Goal: Information Seeking & Learning: Learn about a topic

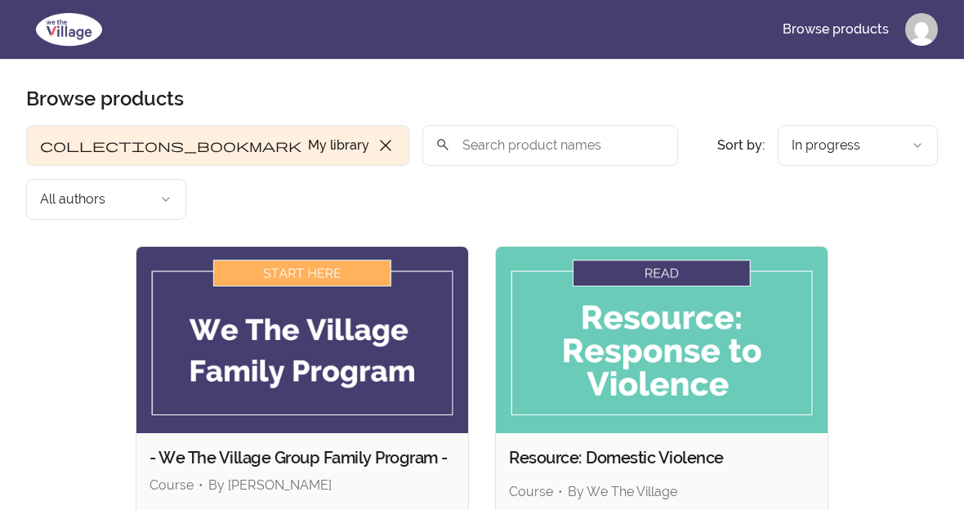
click at [784, 446] on h2 "Resource: Domestic Violence" at bounding box center [662, 457] width 306 height 23
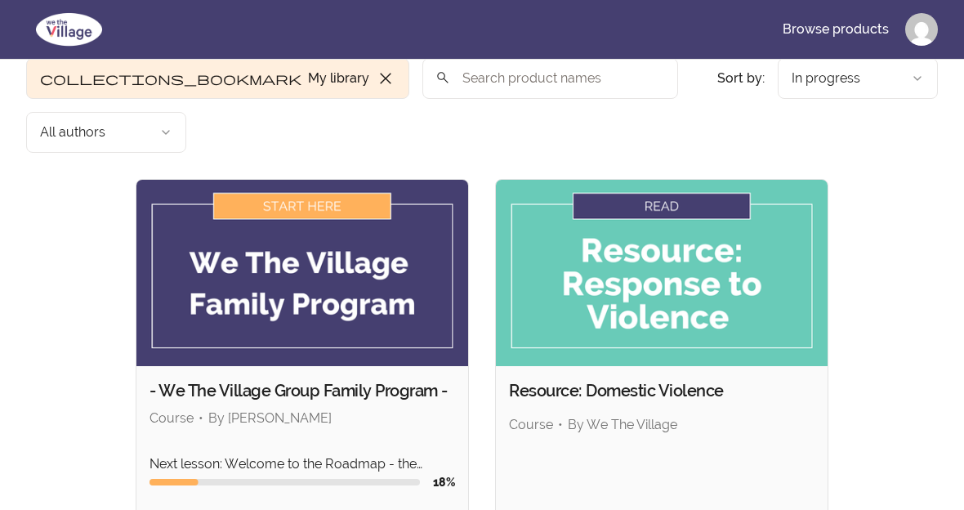
scroll to position [65, 0]
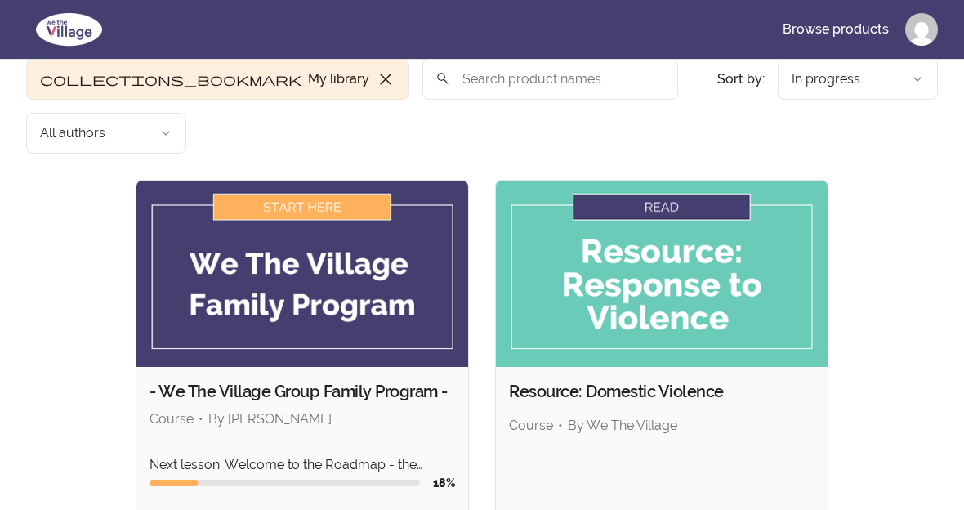
click at [349, 240] on img at bounding box center [302, 274] width 332 height 186
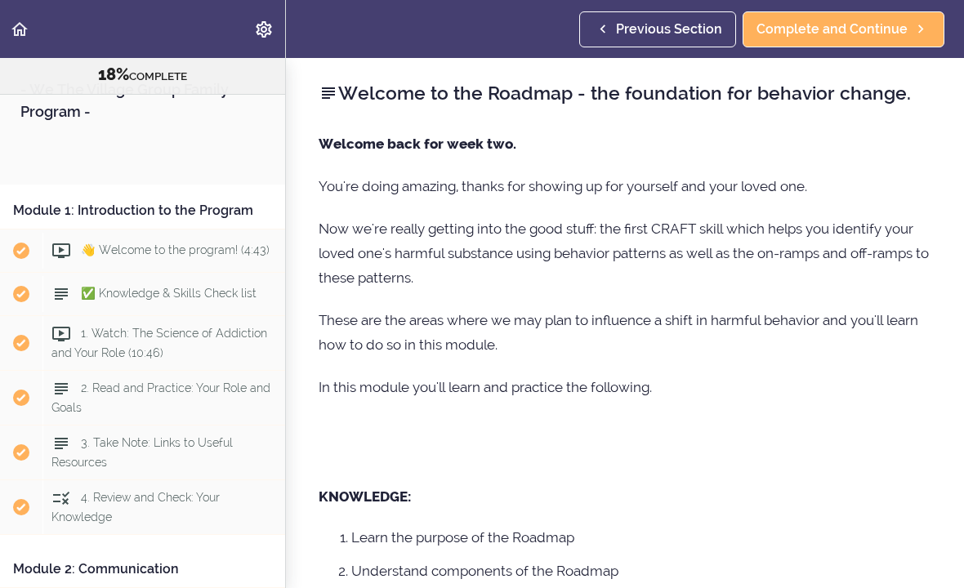
click at [331, 446] on p at bounding box center [625, 442] width 613 height 49
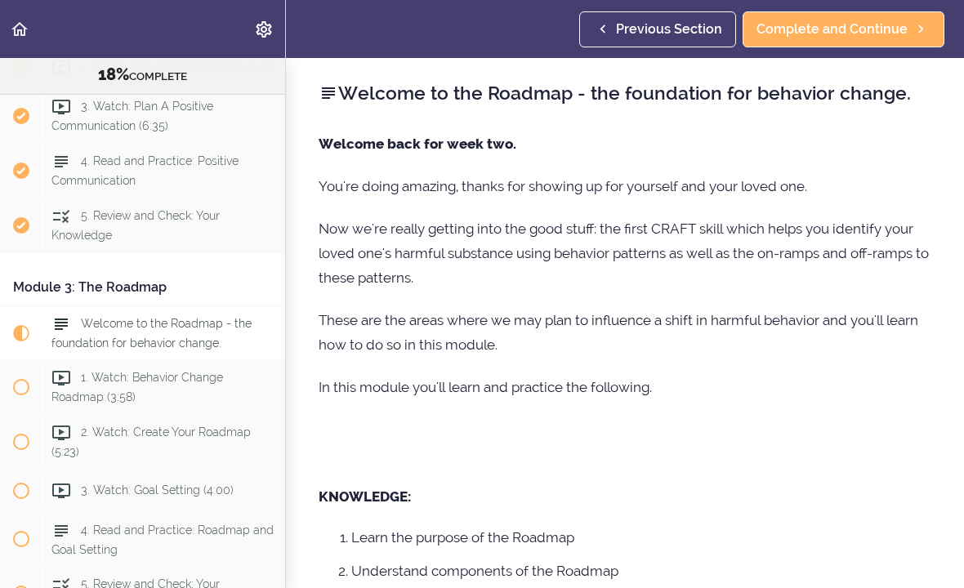
scroll to position [645, 0]
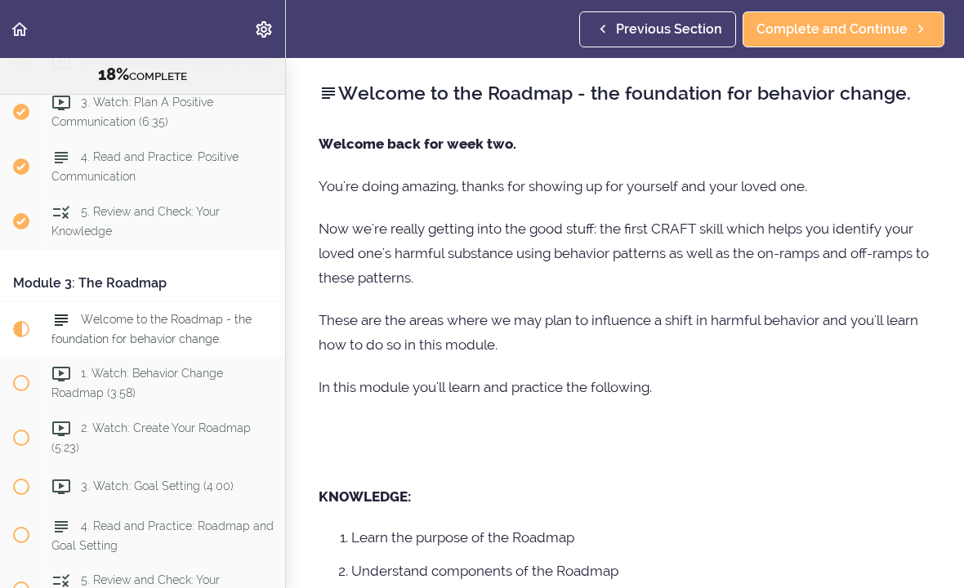
click at [221, 337] on div "Welcome to the Roadmap - the foundation for behavior change." at bounding box center [163, 329] width 243 height 54
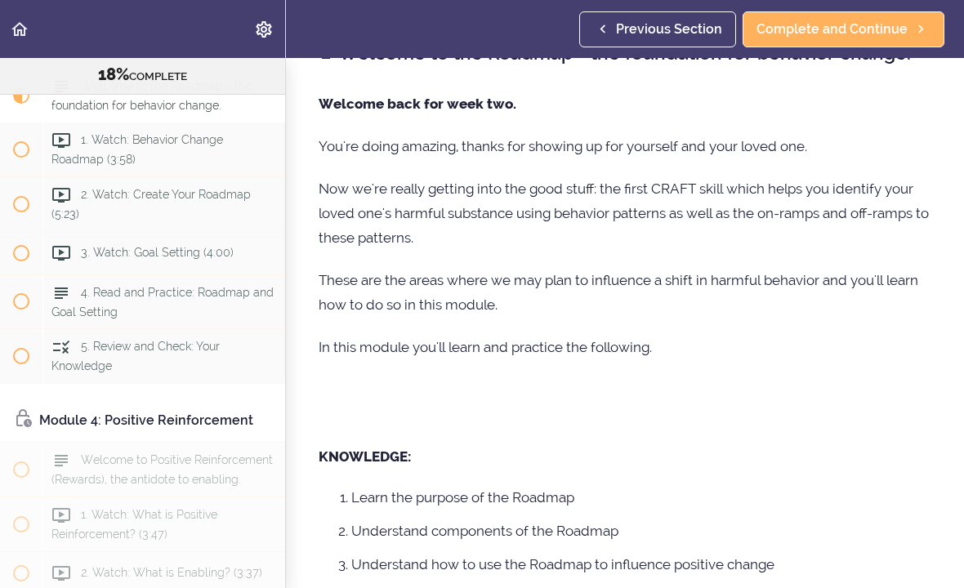
scroll to position [38, 0]
click at [954, 329] on div "Welcome to the Roadmap - the foundation for behavior change. Welcome back for w…" at bounding box center [625, 283] width 678 height 530
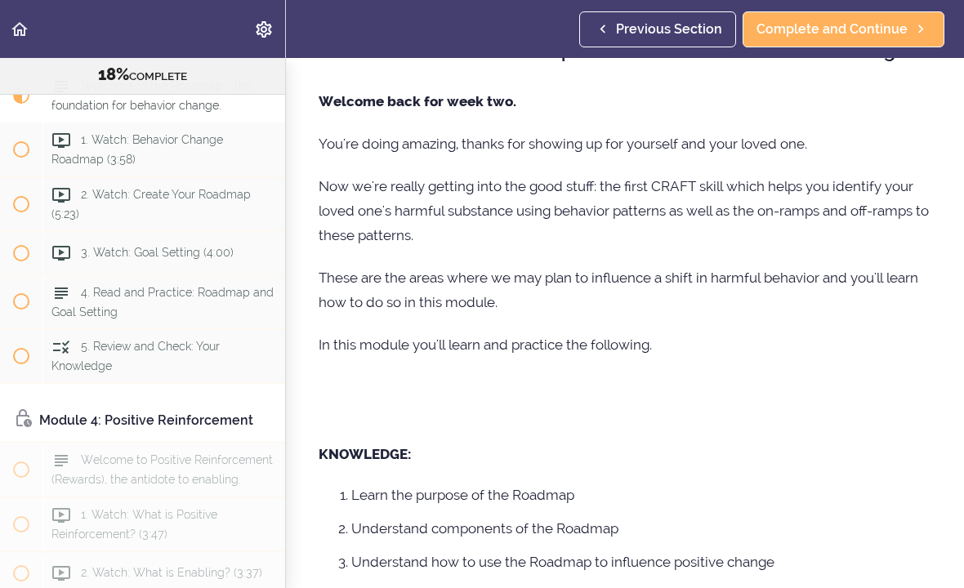
click at [954, 332] on div "Welcome to the Roadmap - the foundation for behavior change. Welcome back for w…" at bounding box center [625, 281] width 678 height 530
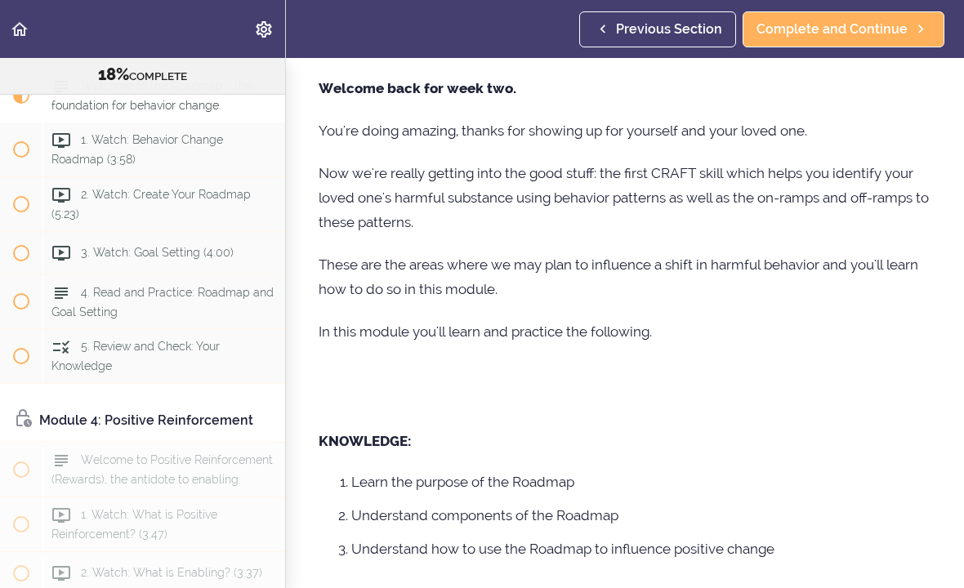
scroll to position [60, 0]
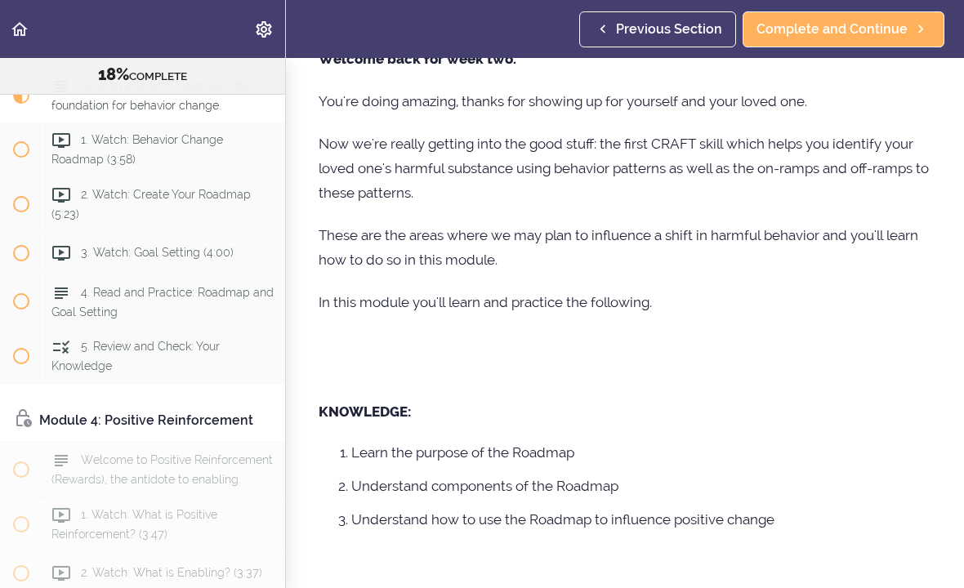
click at [955, 338] on div "Welcome to the Roadmap - the foundation for behavior change. Welcome back for w…" at bounding box center [625, 238] width 678 height 530
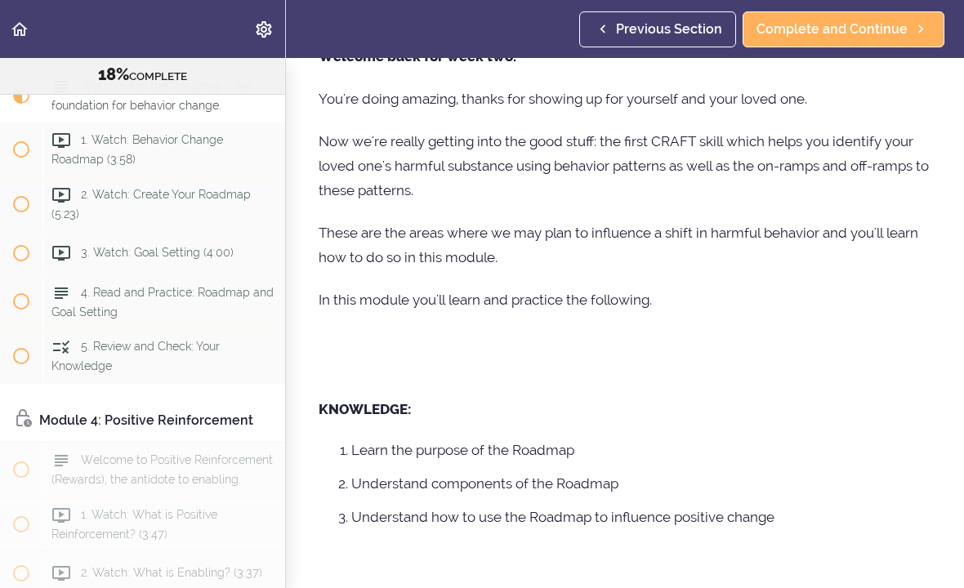
click at [954, 335] on div "Welcome to the Roadmap - the foundation for behavior change. Welcome back for w…" at bounding box center [625, 236] width 678 height 530
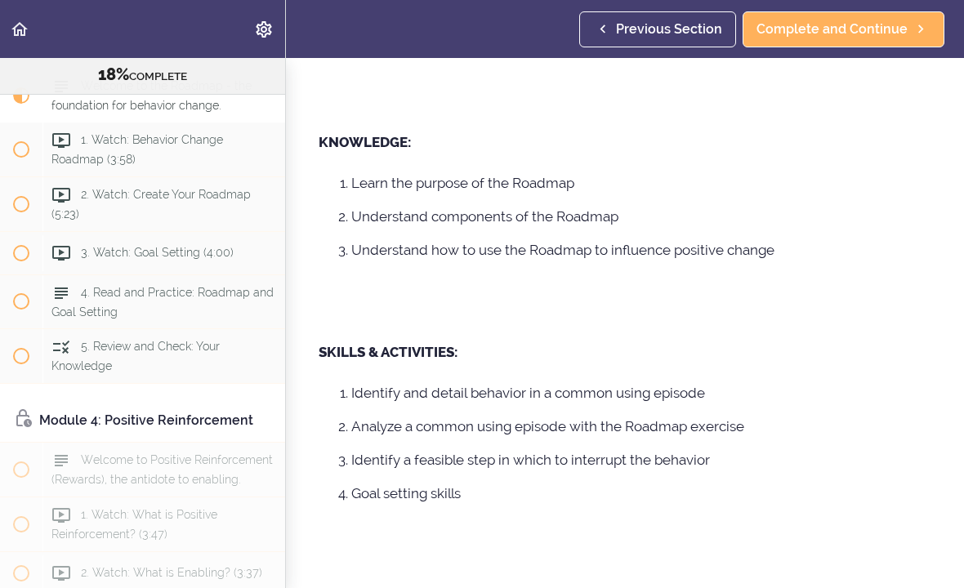
scroll to position [354, 0]
click at [955, 328] on section "- We The Village Group Family Program - 18% COMPLETE Module 1: Introduction to …" at bounding box center [482, 323] width 964 height 530
click at [955, 325] on section "- We The Village Group Family Program - 18% COMPLETE Module 1: Introduction to …" at bounding box center [482, 323] width 964 height 530
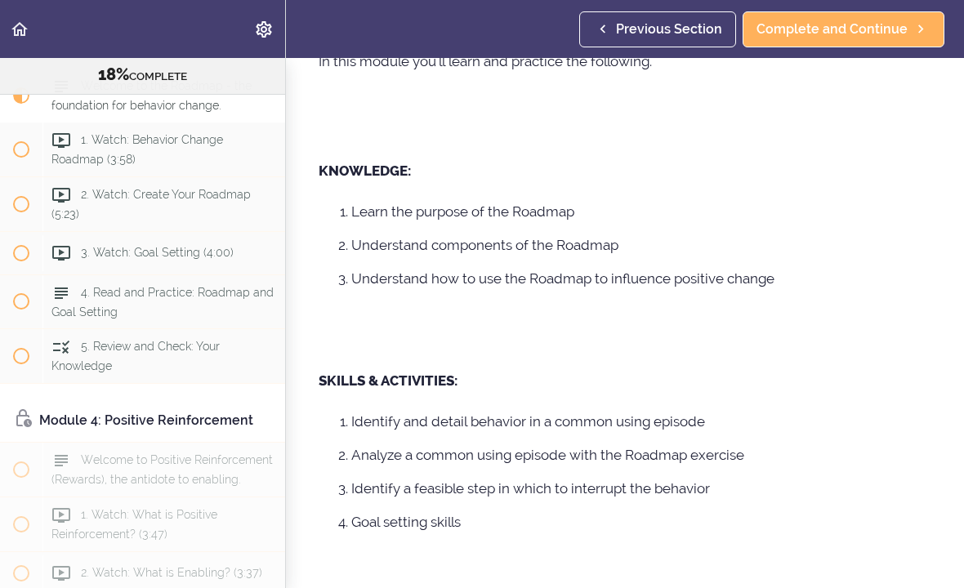
scroll to position [325, 0]
click at [199, 160] on div "1. Watch: Behavior Change Roadmap (3:58)" at bounding box center [163, 150] width 243 height 54
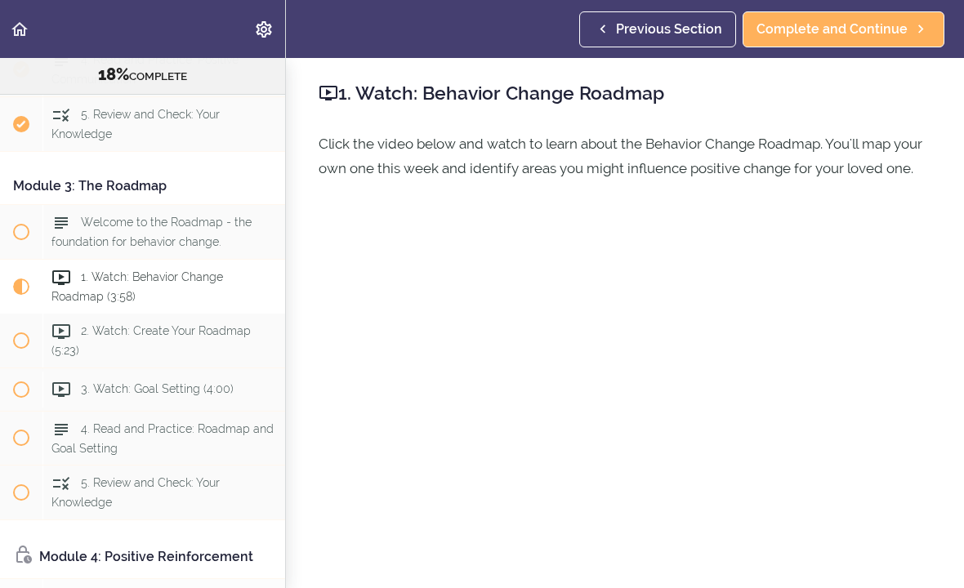
scroll to position [745, 0]
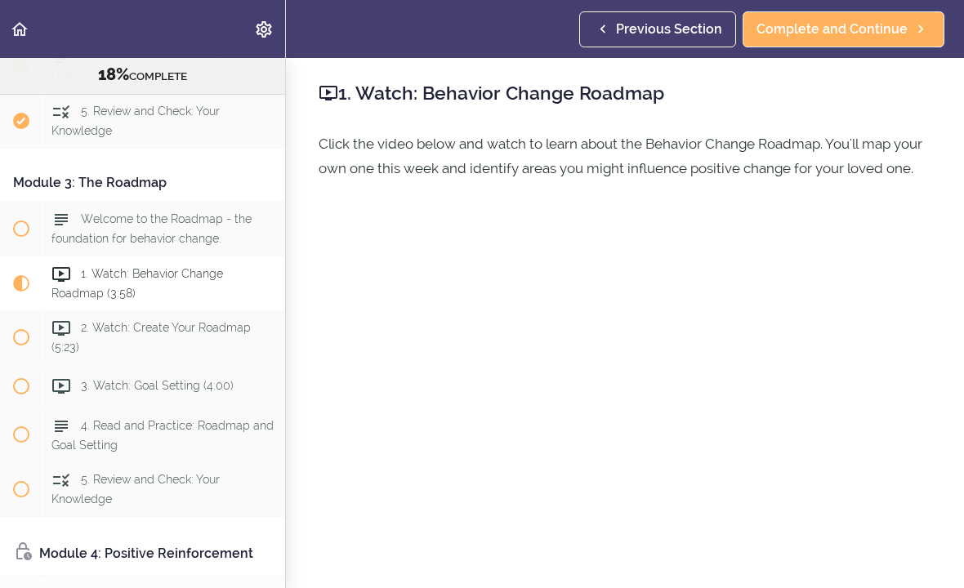
click at [20, 221] on span at bounding box center [21, 229] width 16 height 16
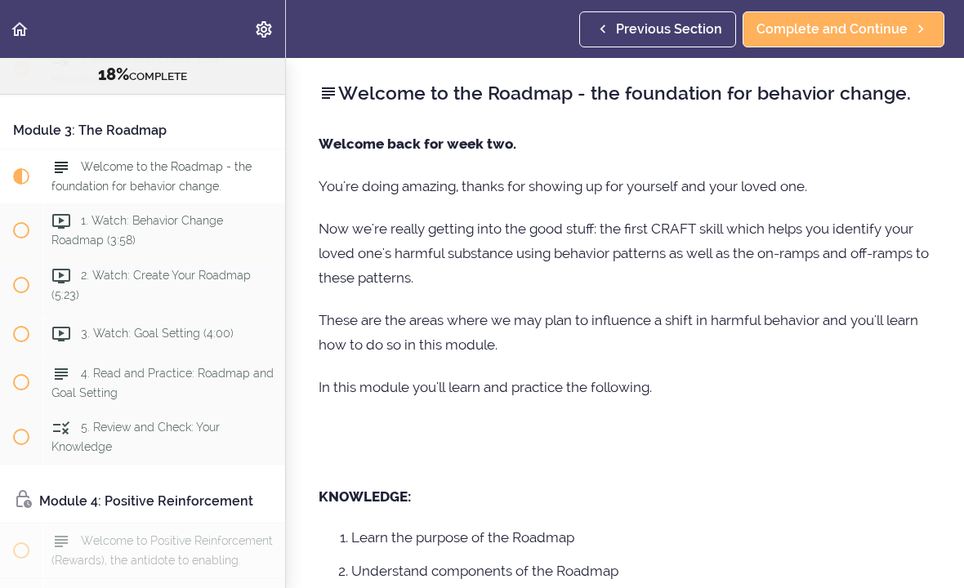
scroll to position [825, 0]
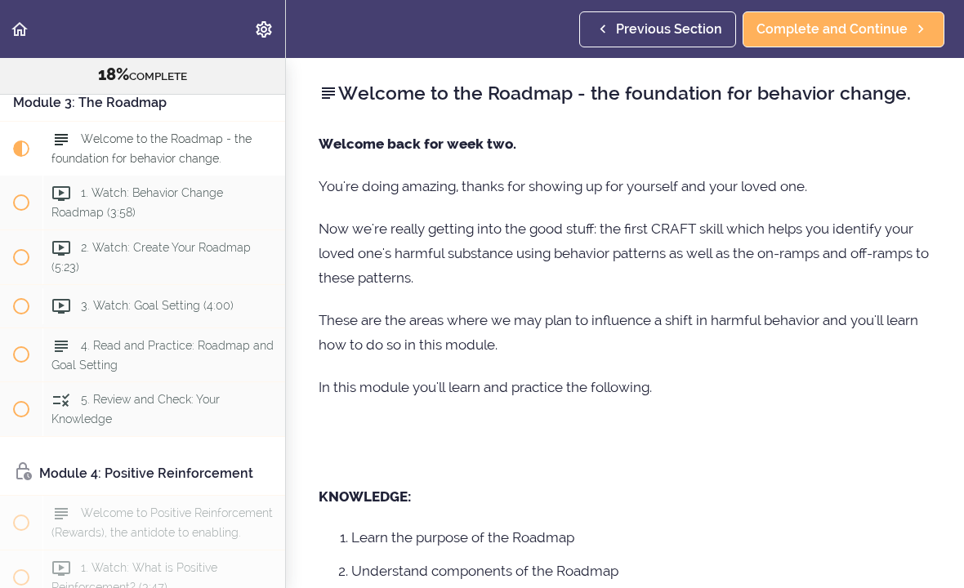
click at [28, 142] on span "Current item" at bounding box center [21, 149] width 16 height 16
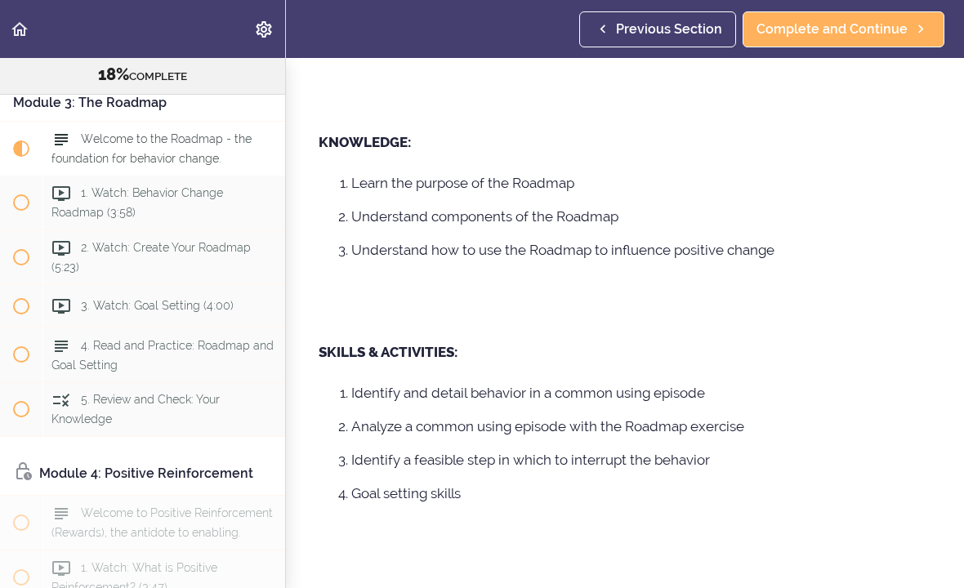
scroll to position [354, 0]
click at [867, 29] on span "Complete and Continue" at bounding box center [832, 30] width 151 height 20
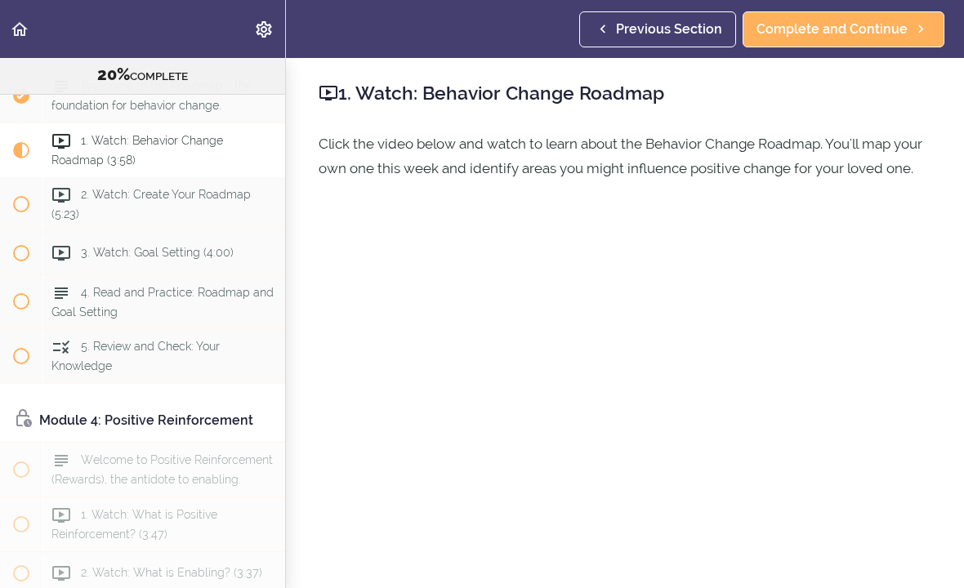
scroll to position [880, 0]
click at [874, 32] on span "Complete and Continue" at bounding box center [832, 30] width 151 height 20
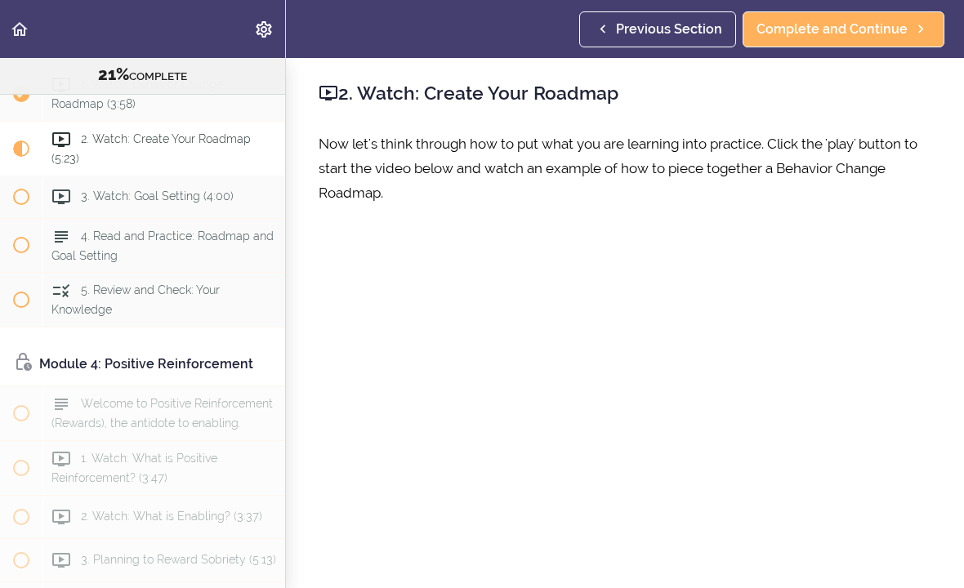
click at [884, 33] on span "Complete and Continue" at bounding box center [832, 30] width 151 height 20
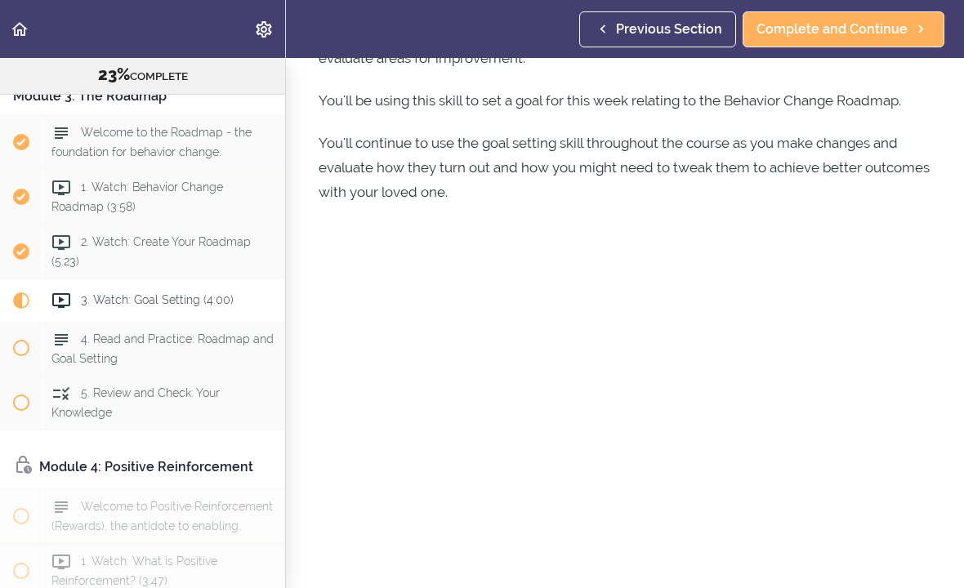
scroll to position [830, 0]
click at [222, 292] on div "3. Watch: Goal Setting (4:00)" at bounding box center [163, 302] width 243 height 36
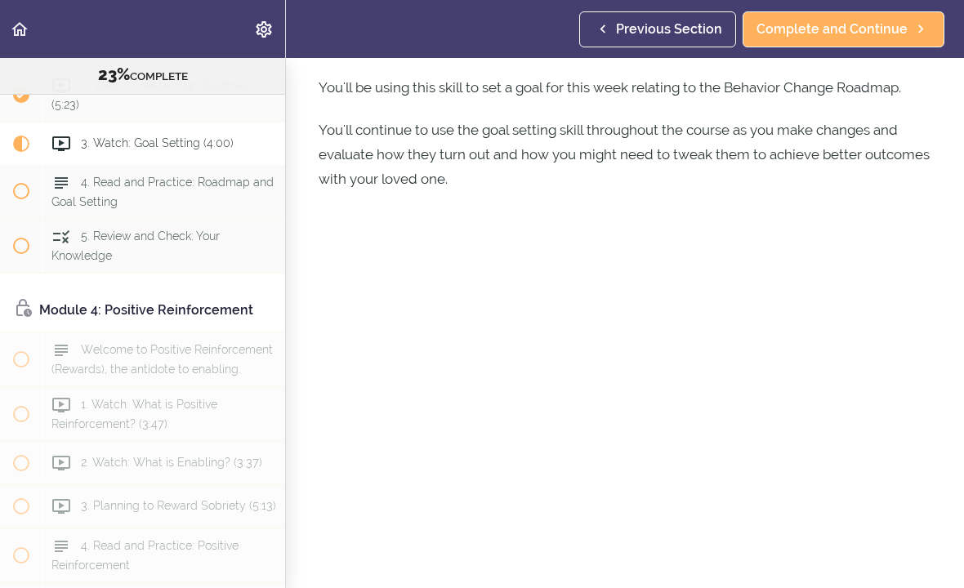
scroll to position [123, 0]
click at [887, 31] on span "Complete and Continue" at bounding box center [832, 30] width 151 height 20
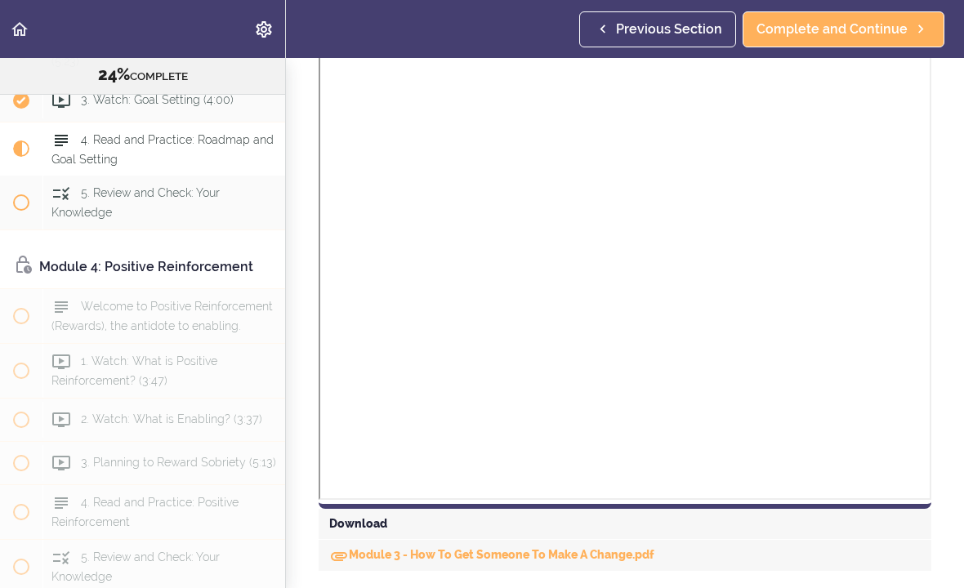
scroll to position [1009, 0]
click at [896, 34] on span "Complete and Continue" at bounding box center [832, 30] width 151 height 20
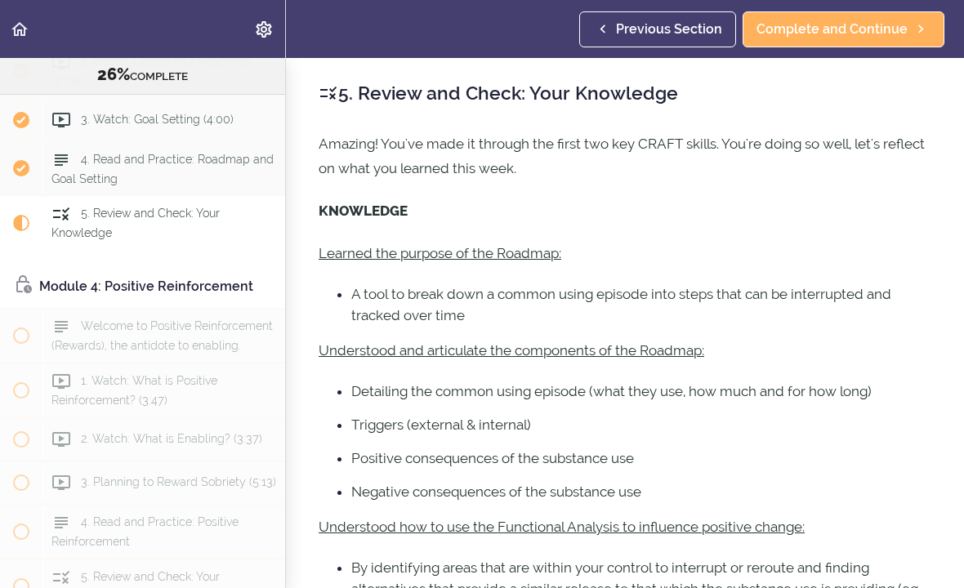
scroll to position [1015, 0]
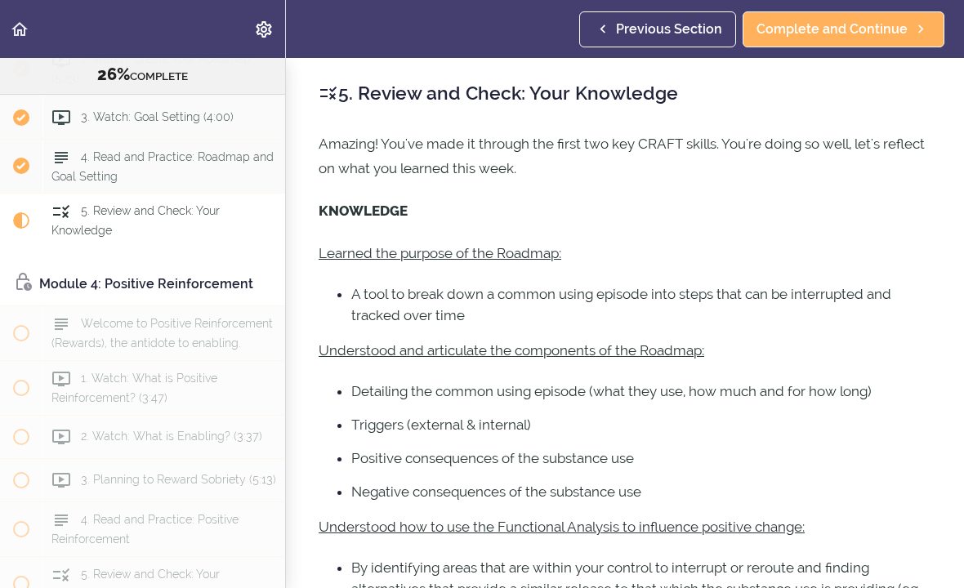
click at [165, 171] on div "4. Read and Practice: Roadmap and Goal Setting" at bounding box center [163, 167] width 243 height 54
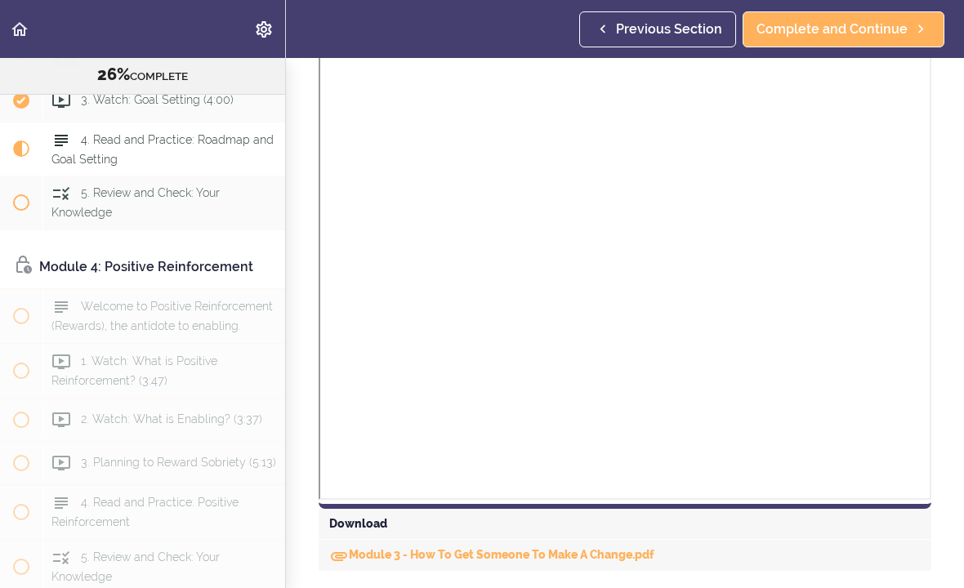
scroll to position [1009, 0]
click at [559, 560] on link "Module 3 - How To Get Someone To Make A Change.pdf" at bounding box center [491, 555] width 325 height 13
